Goal: Task Accomplishment & Management: Manage account settings

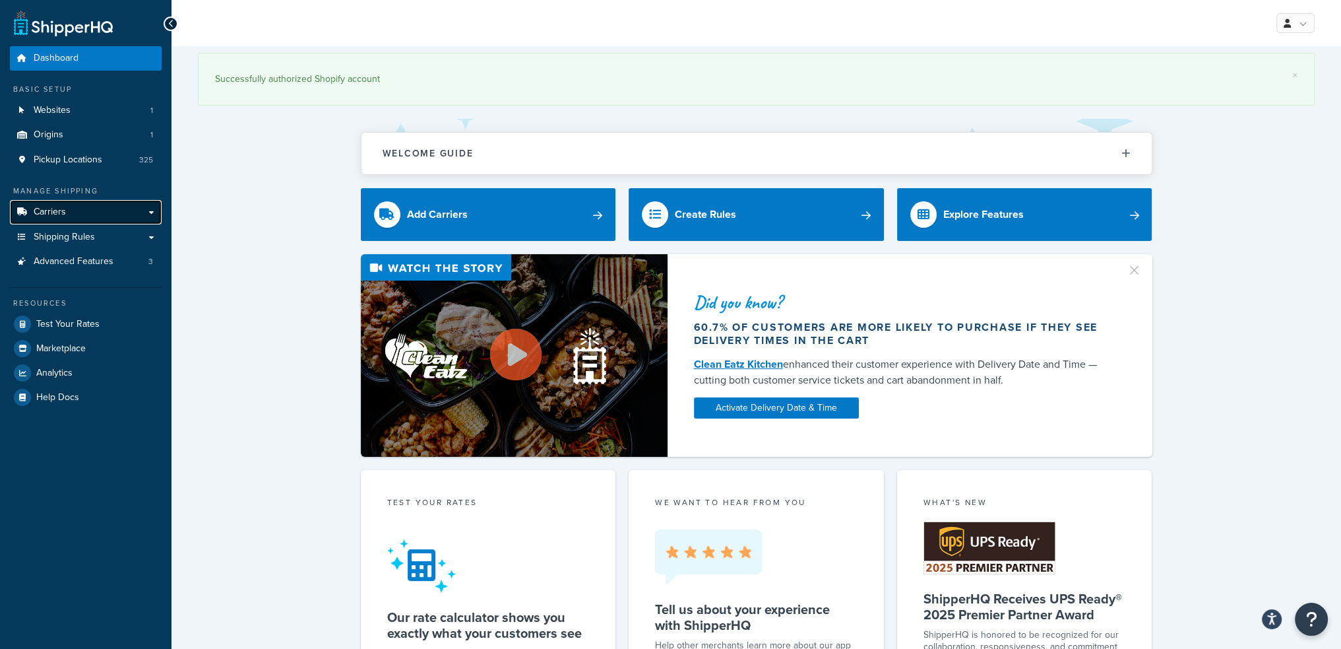
click at [69, 214] on link "Carriers" at bounding box center [86, 212] width 152 height 24
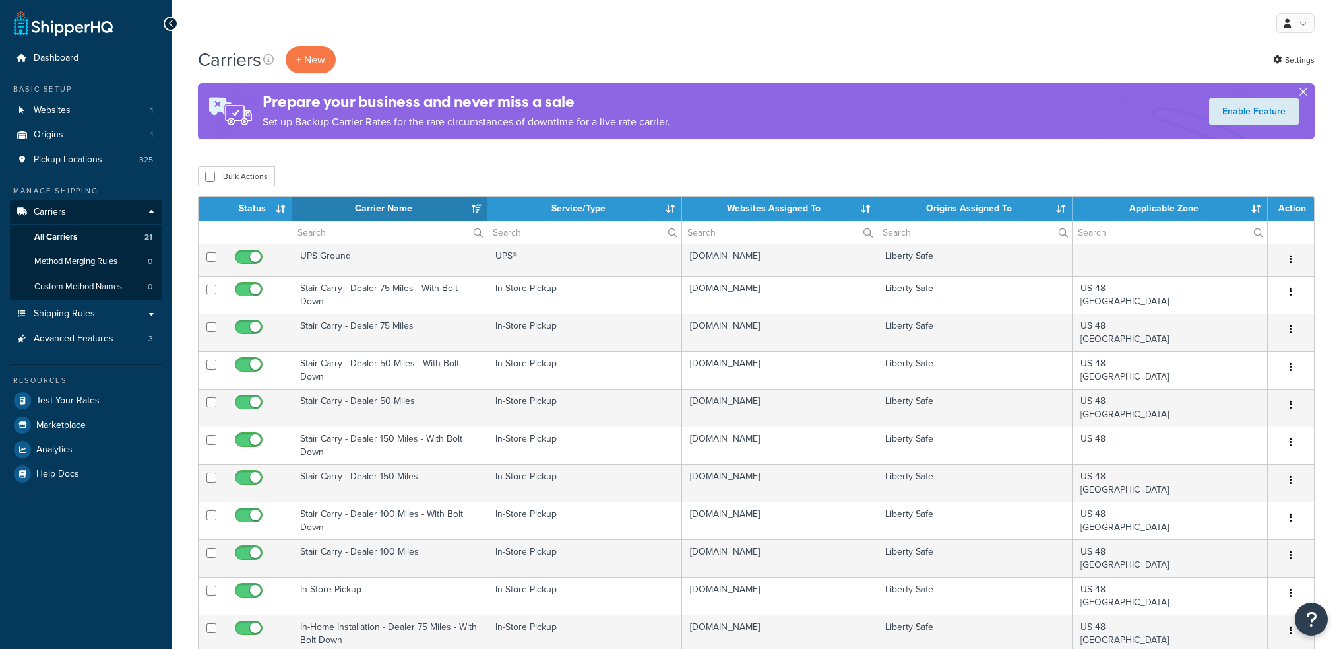
select select "15"
click at [77, 163] on span "Pickup Locations" at bounding box center [68, 159] width 69 height 11
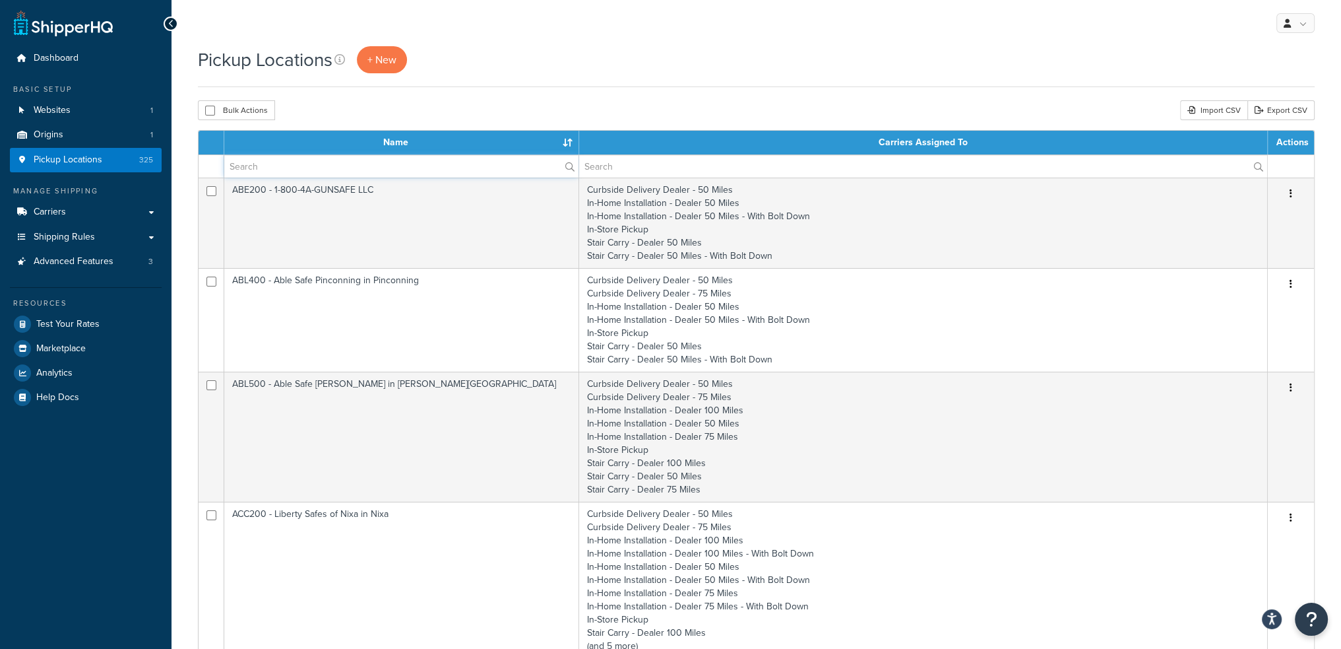
click at [298, 163] on input "text" at bounding box center [401, 166] width 354 height 22
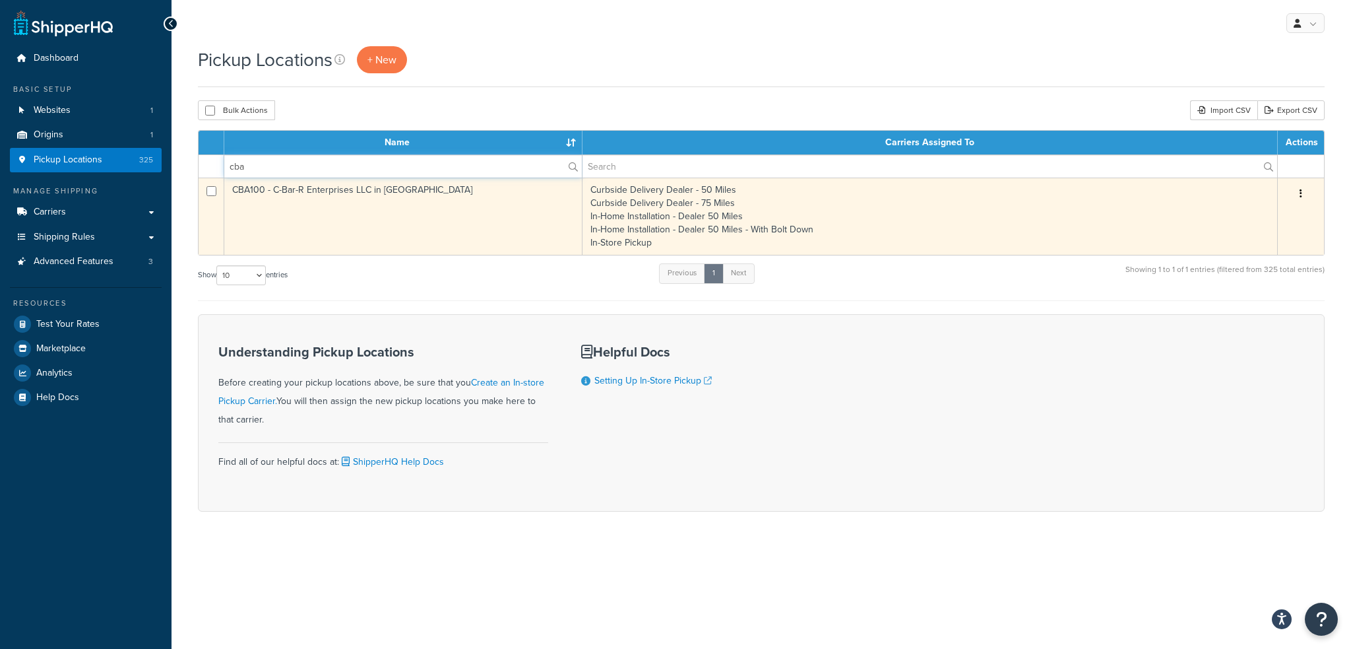
type input "cba"
click at [397, 213] on td "CBA100 - C-Bar-R Enterprises LLC in [GEOGRAPHIC_DATA]" at bounding box center [403, 215] width 358 height 77
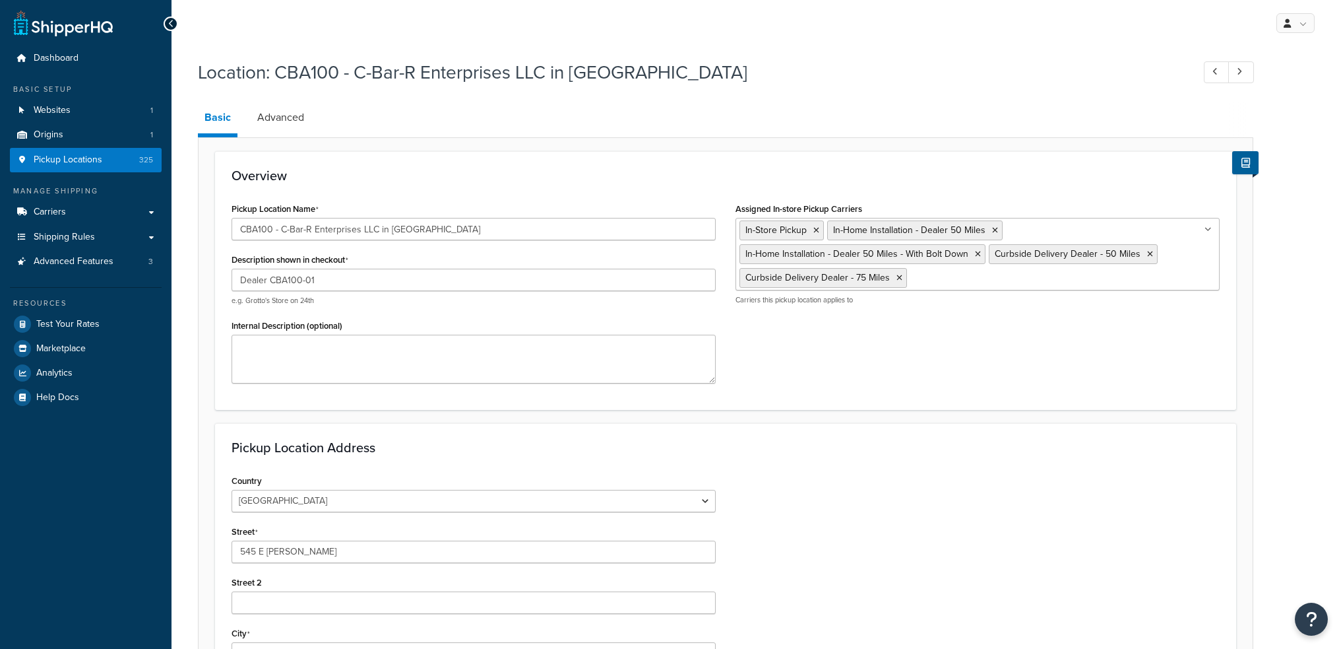
select select "16"
click at [899, 279] on icon at bounding box center [900, 278] width 6 height 8
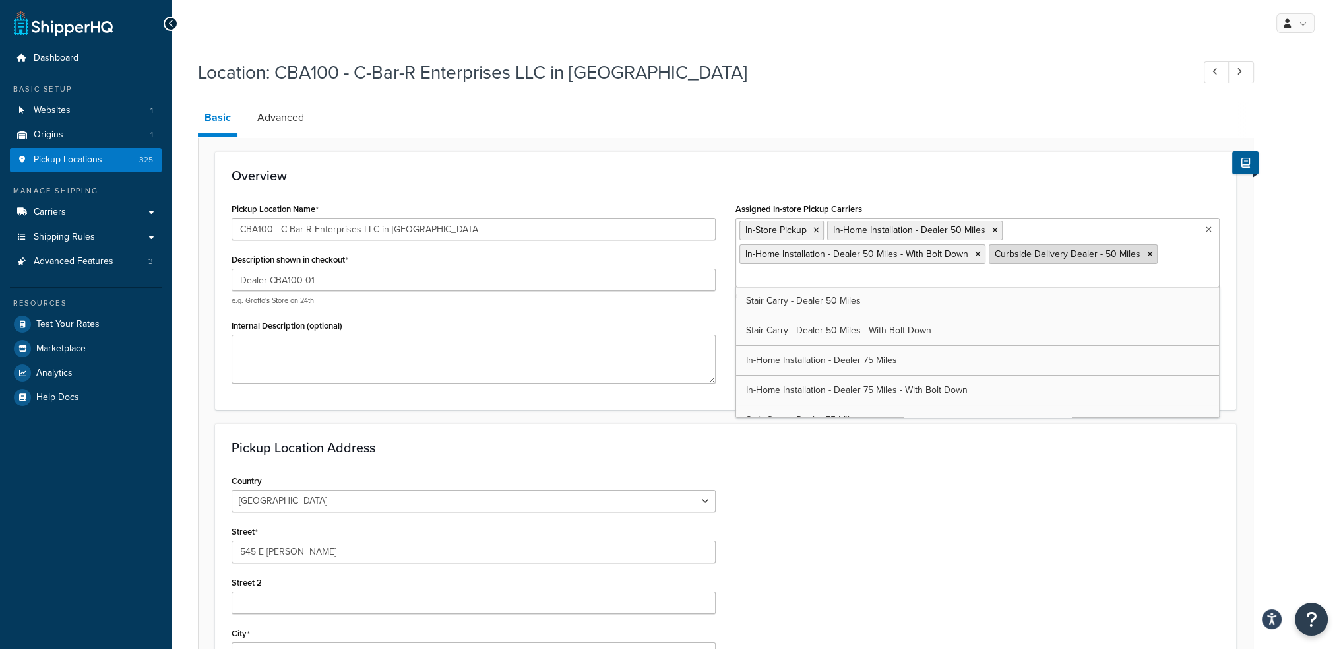
click at [1147, 250] on icon at bounding box center [1150, 254] width 6 height 8
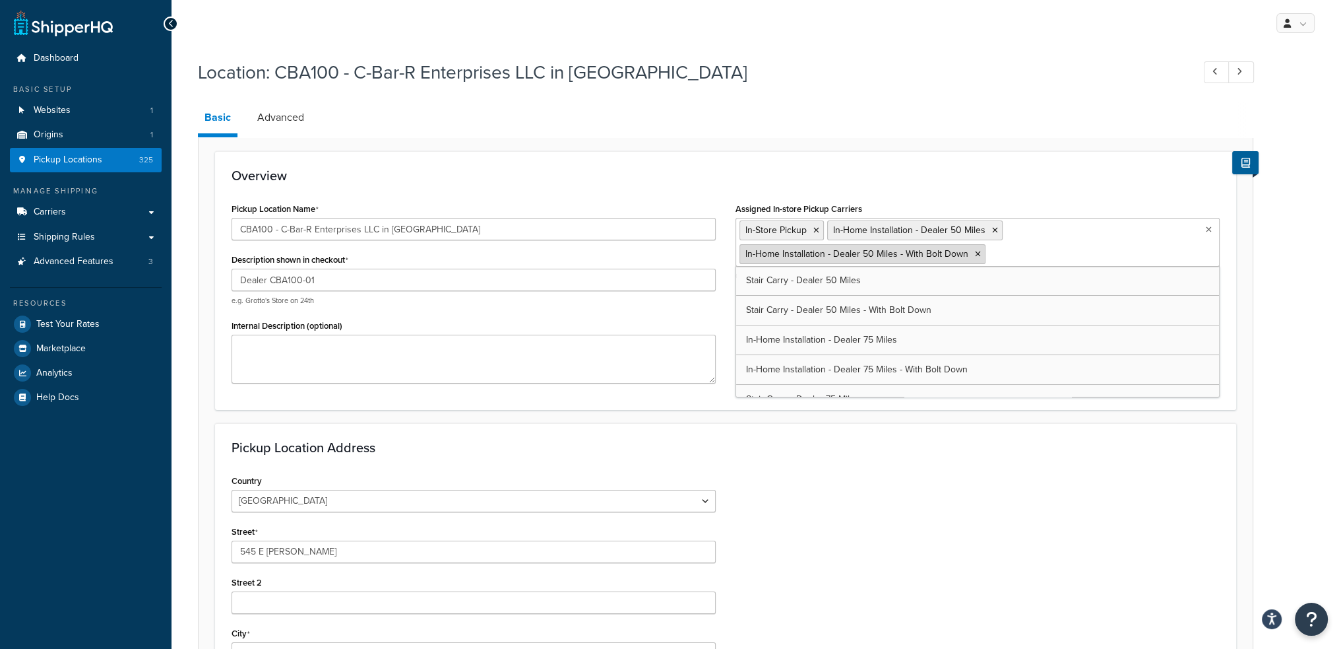
click at [976, 254] on icon at bounding box center [978, 254] width 6 height 8
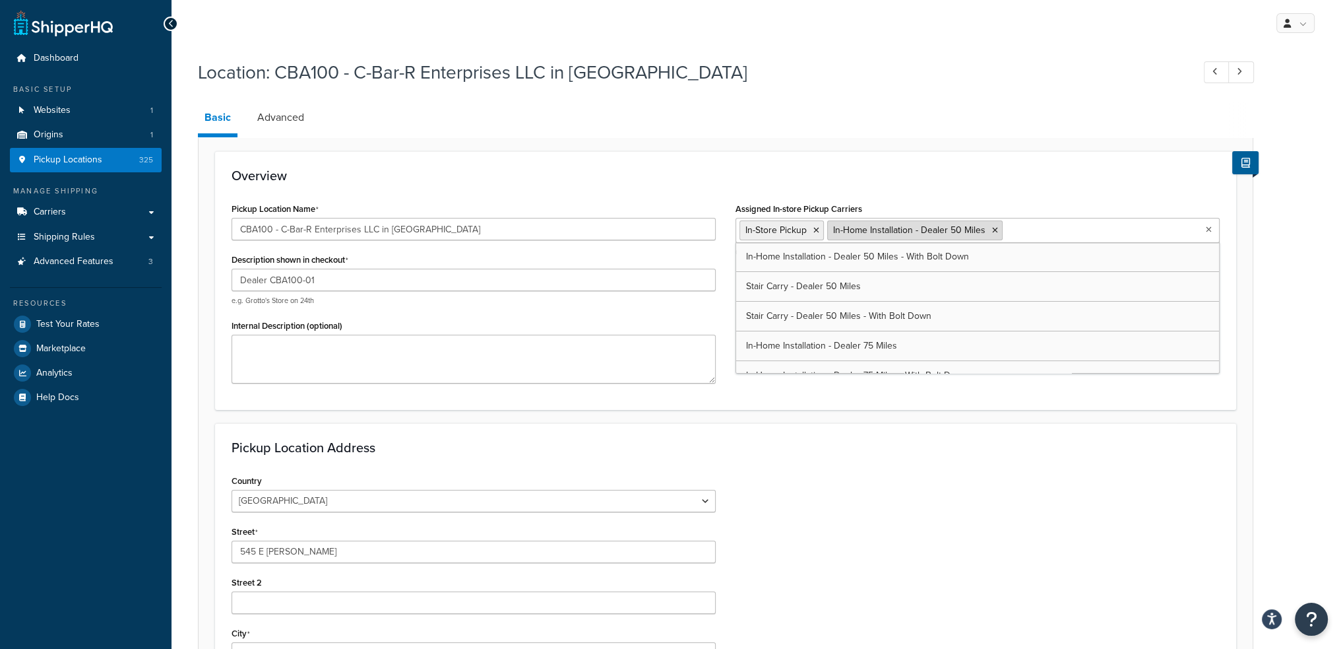
click at [994, 230] on icon at bounding box center [995, 230] width 6 height 8
click at [816, 231] on icon at bounding box center [817, 230] width 6 height 8
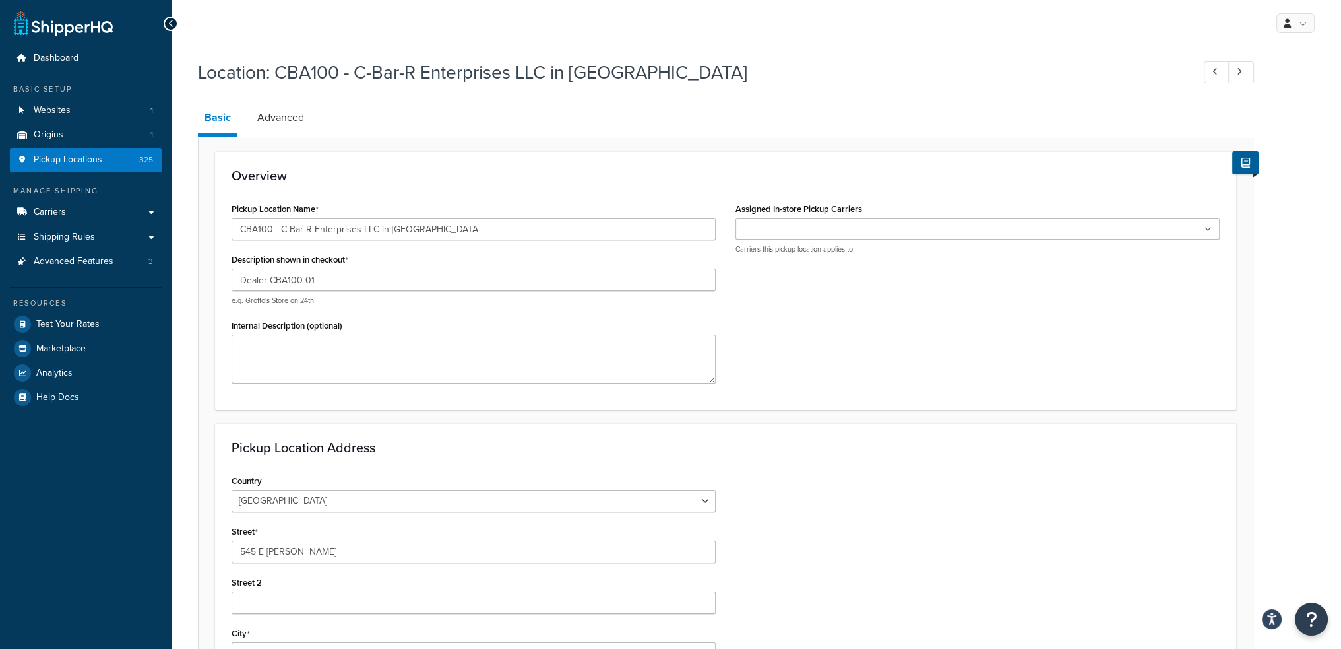
click at [723, 49] on div "My Profile Billing Global Settings Contact Us Logout Location: CBA100 - C-Bar-R…" at bounding box center [757, 471] width 1170 height 943
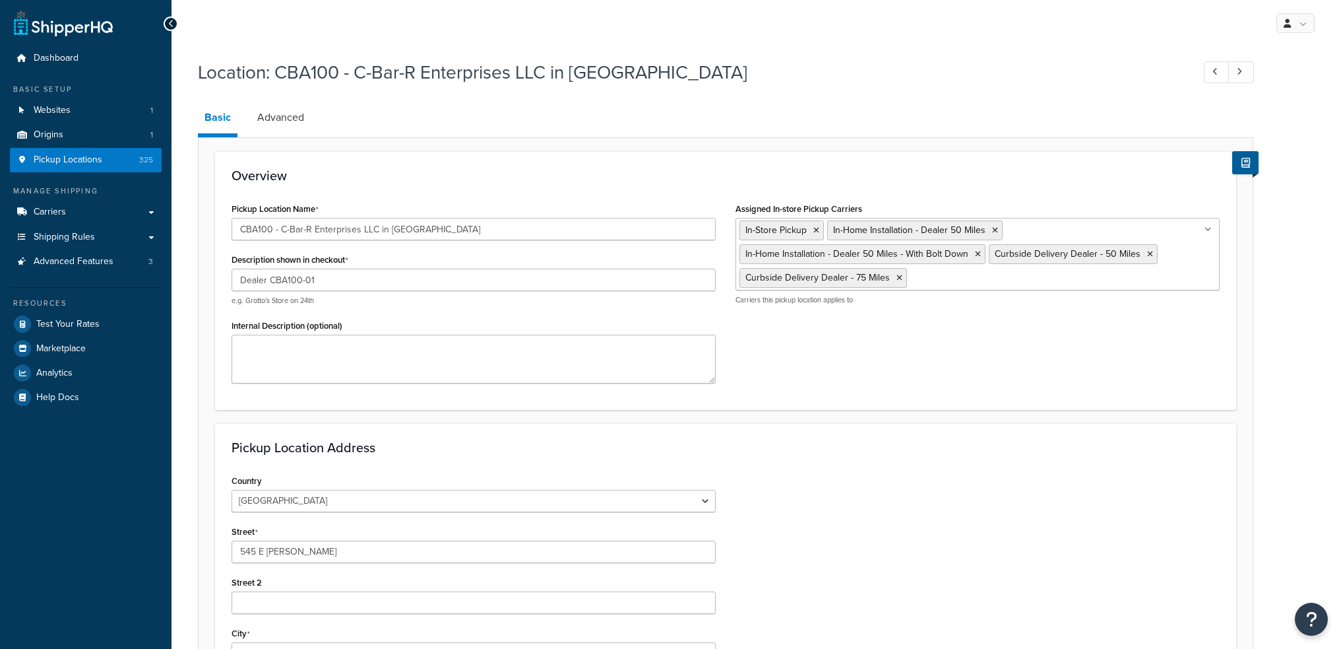
select select "16"
click at [899, 274] on icon at bounding box center [900, 278] width 6 height 8
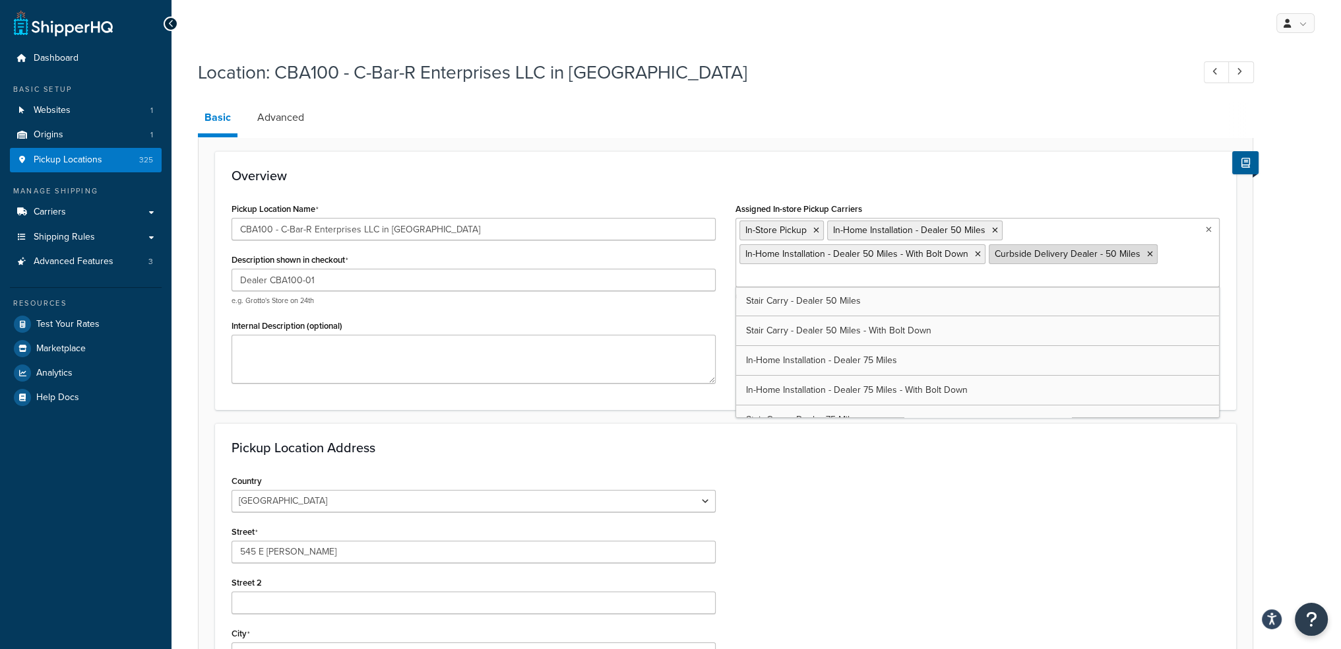
click at [1147, 255] on icon at bounding box center [1150, 254] width 6 height 8
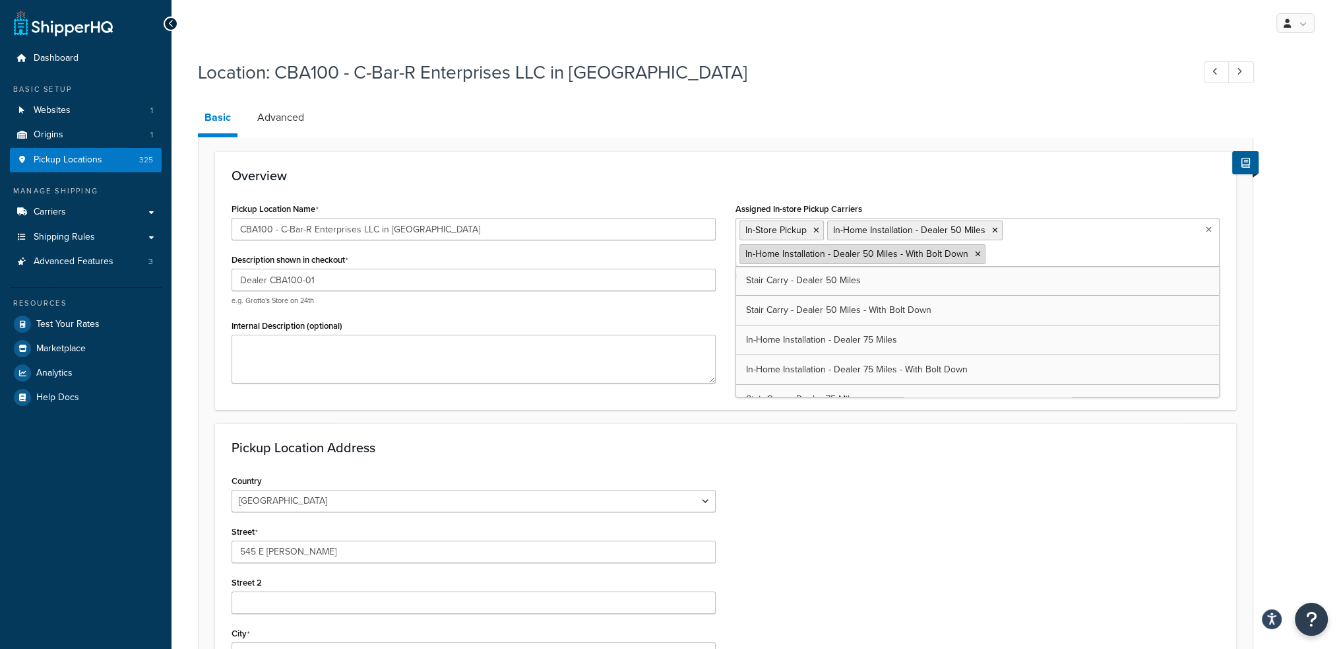
click at [975, 255] on icon at bounding box center [978, 254] width 6 height 8
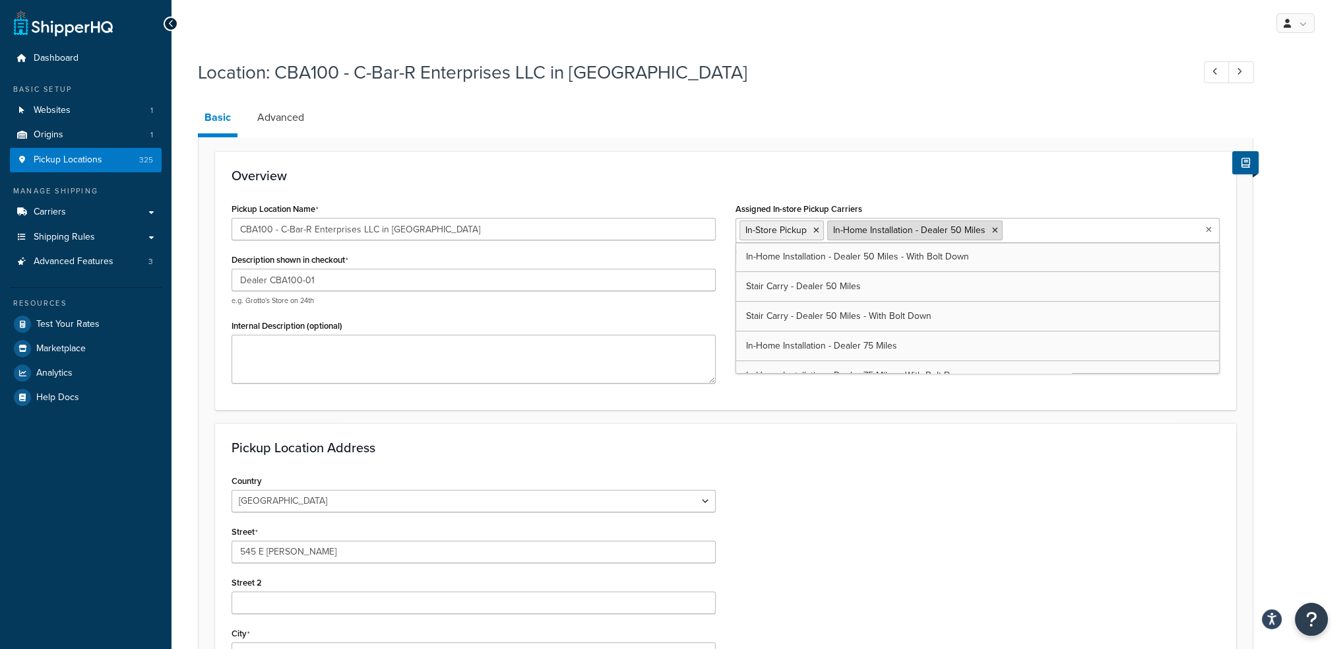
click at [990, 233] on li "In-Home Installation - Dealer 50 Miles" at bounding box center [915, 230] width 176 height 20
click at [992, 230] on icon at bounding box center [995, 230] width 6 height 8
click at [814, 229] on icon at bounding box center [817, 230] width 6 height 8
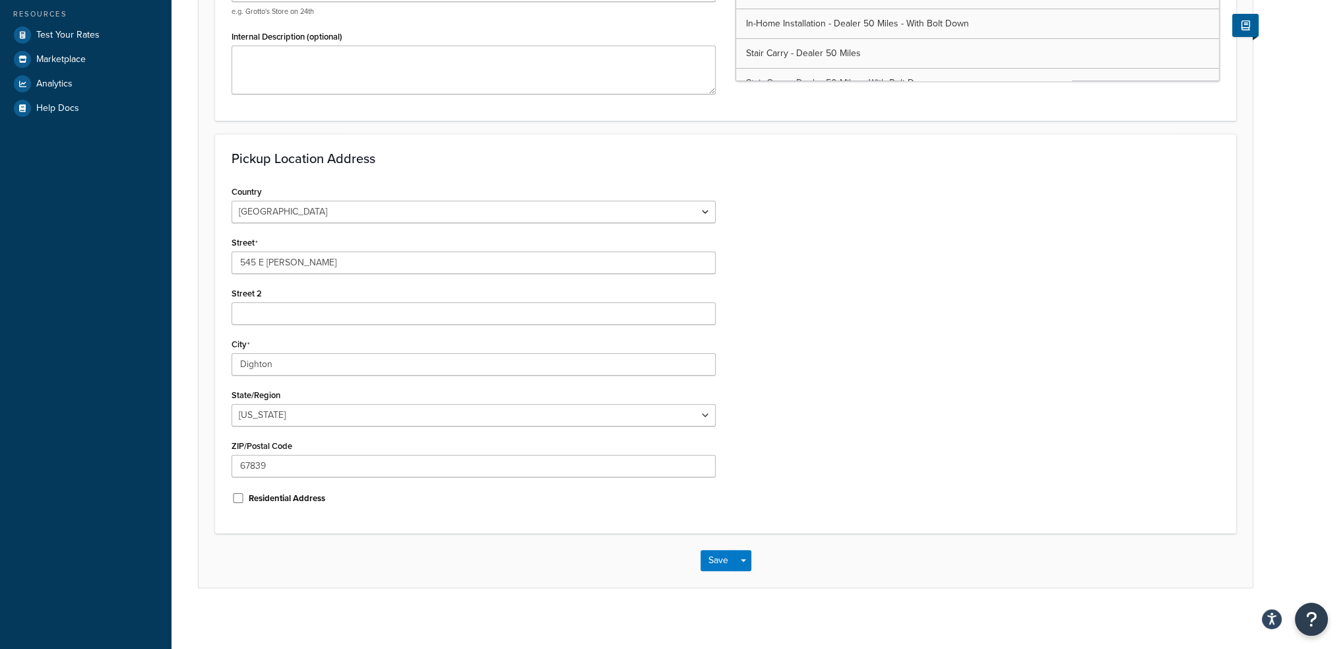
scroll to position [293, 0]
click at [710, 548] on button "Save" at bounding box center [719, 556] width 36 height 21
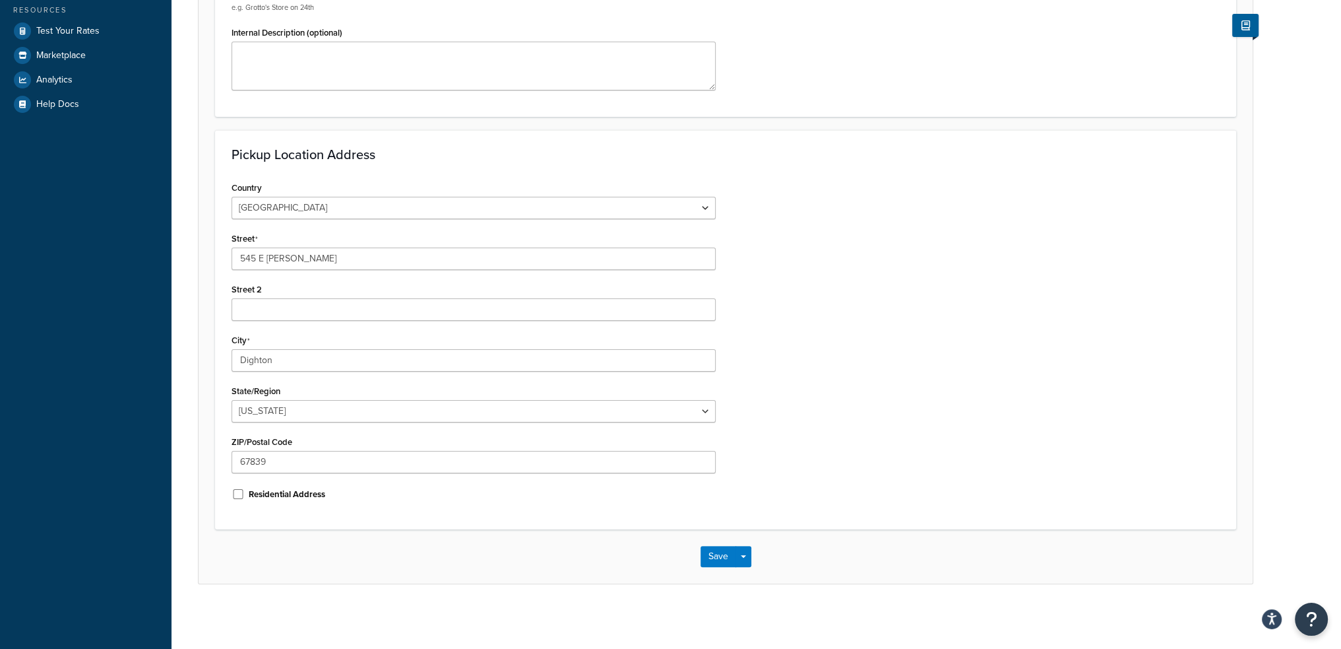
scroll to position [0, 0]
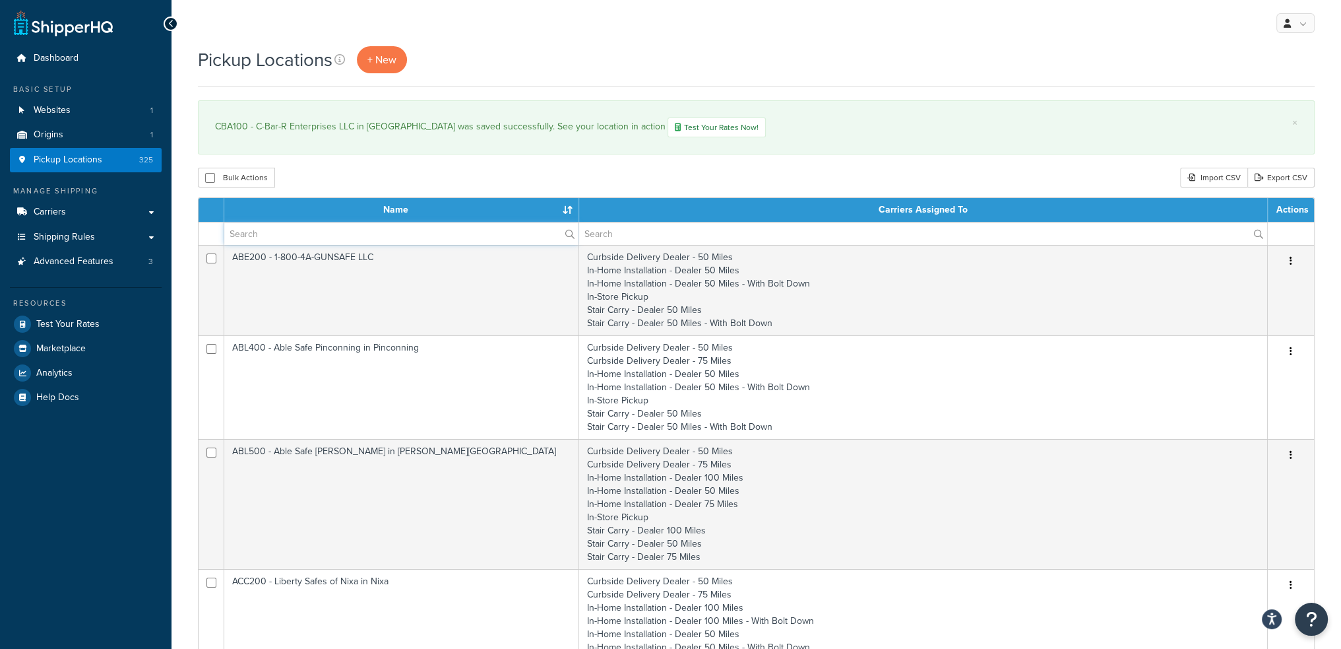
click at [272, 231] on input "text" at bounding box center [401, 233] width 354 height 22
type input "b"
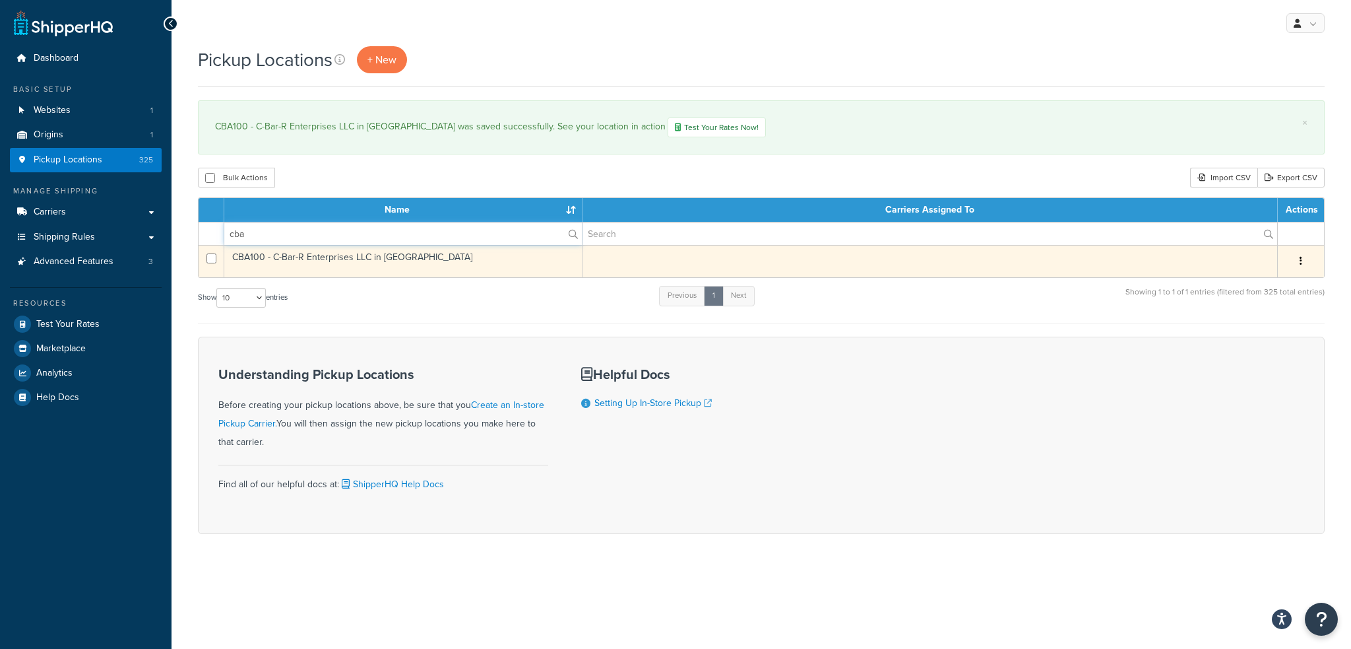
type input "cba"
click at [251, 257] on td "CBA100 - C-Bar-R Enterprises LLC in [GEOGRAPHIC_DATA]" at bounding box center [403, 261] width 358 height 32
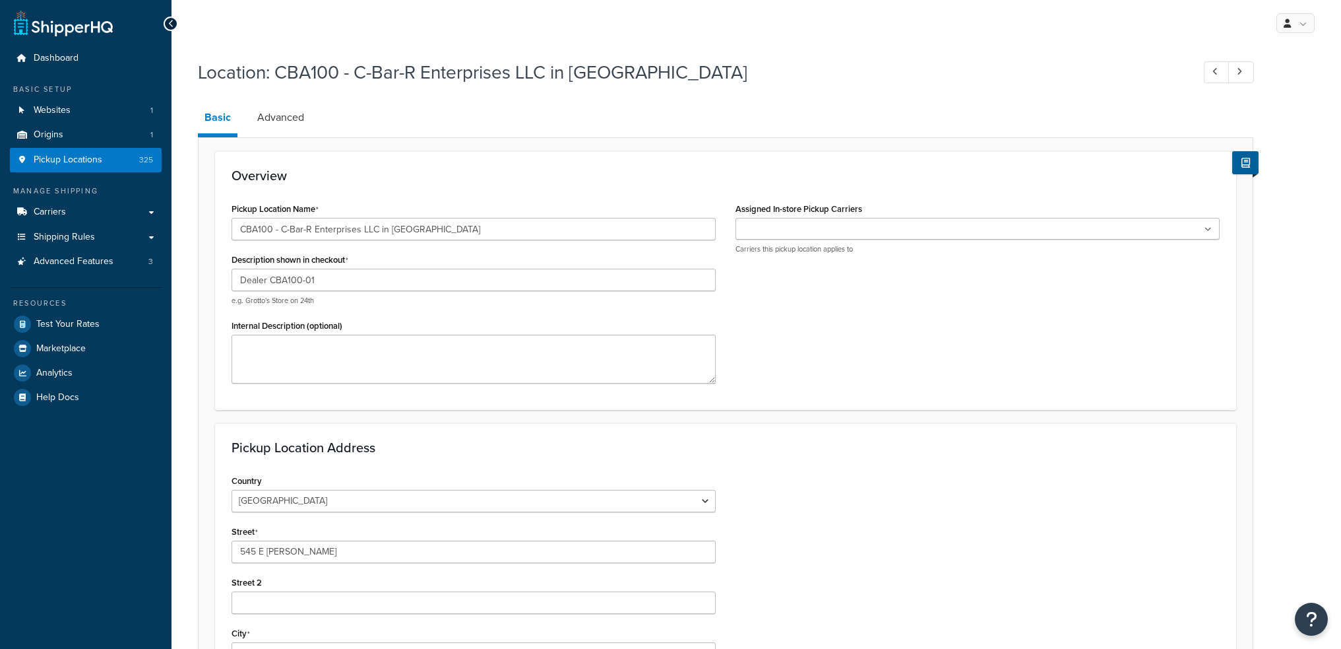
select select "16"
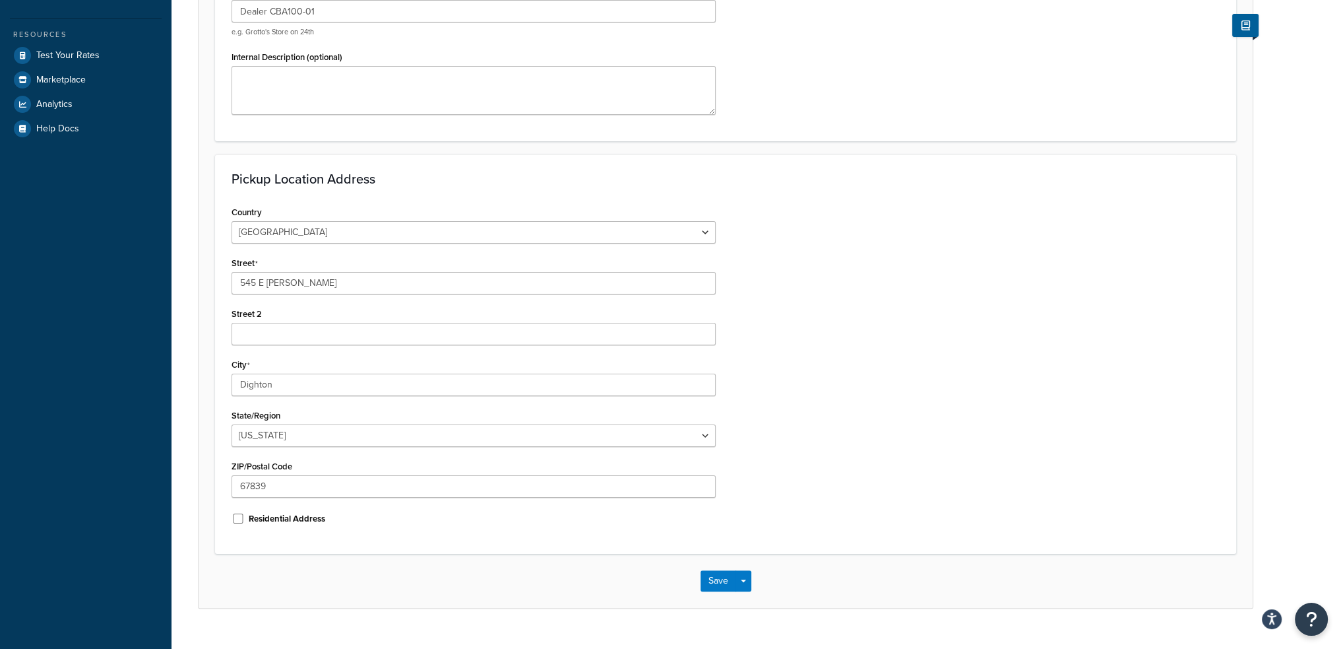
scroll to position [293, 0]
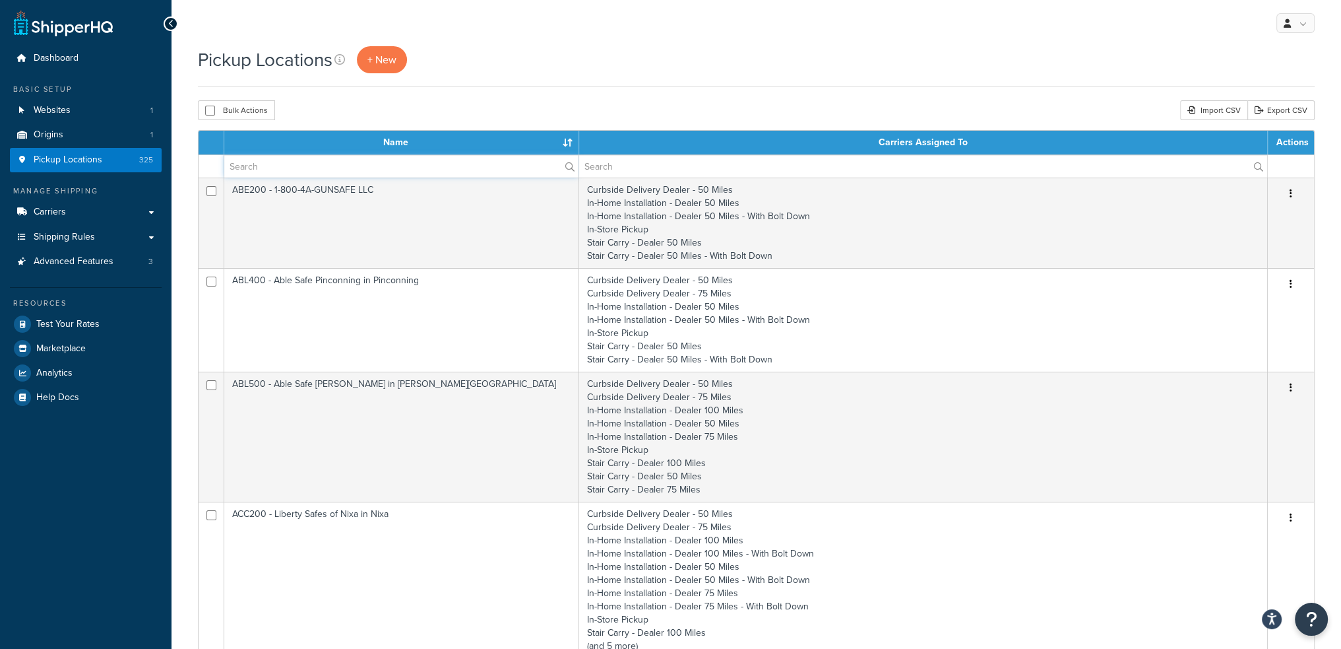
click at [305, 168] on input "text" at bounding box center [401, 166] width 354 height 22
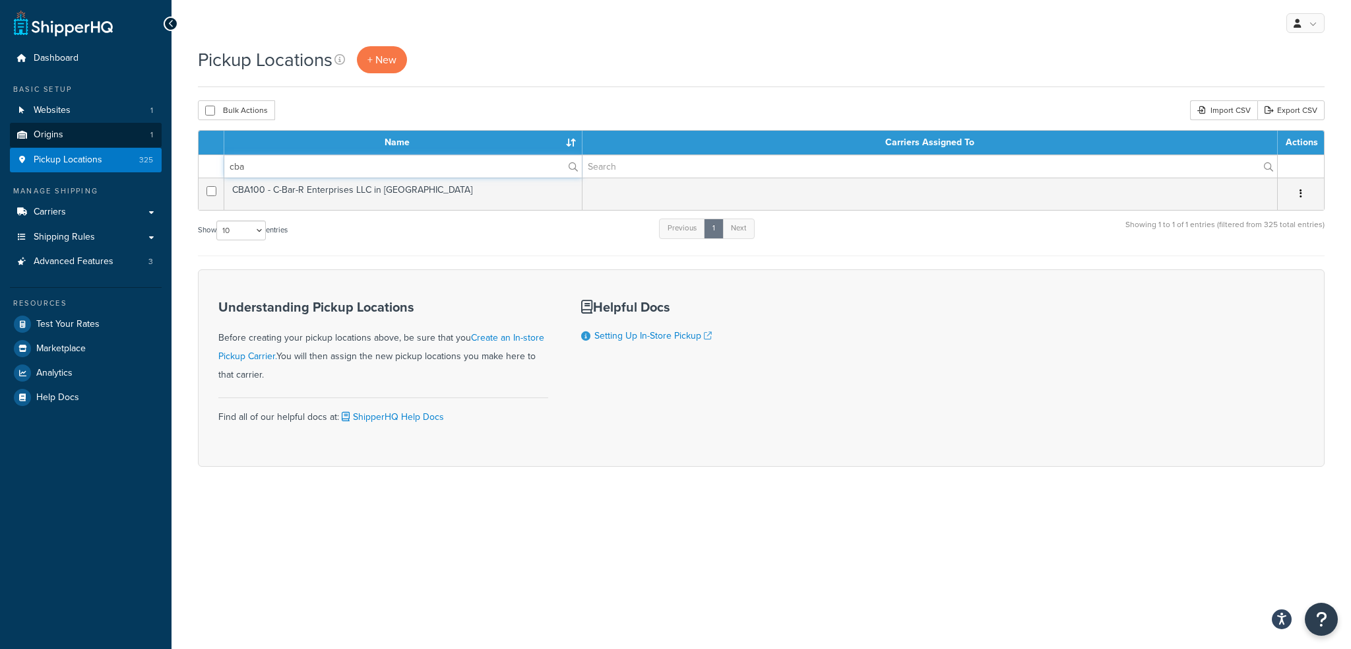
type input "cba"
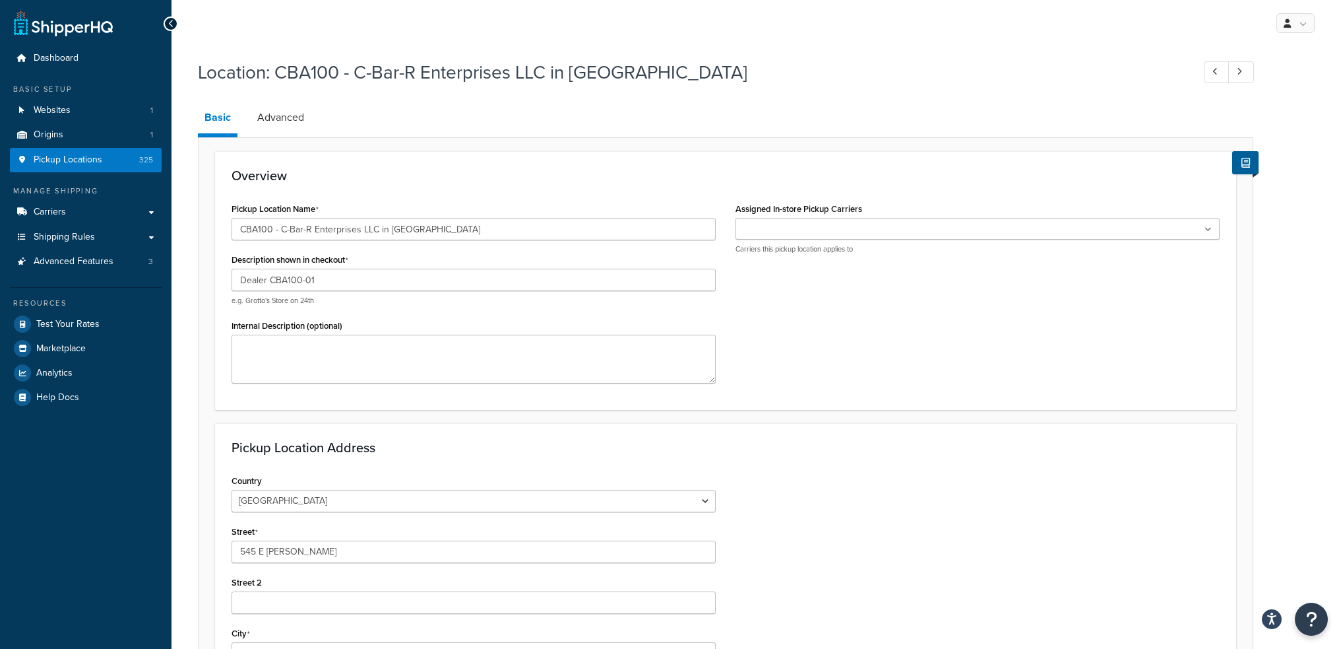
select select "16"
